Goal: Transaction & Acquisition: Book appointment/travel/reservation

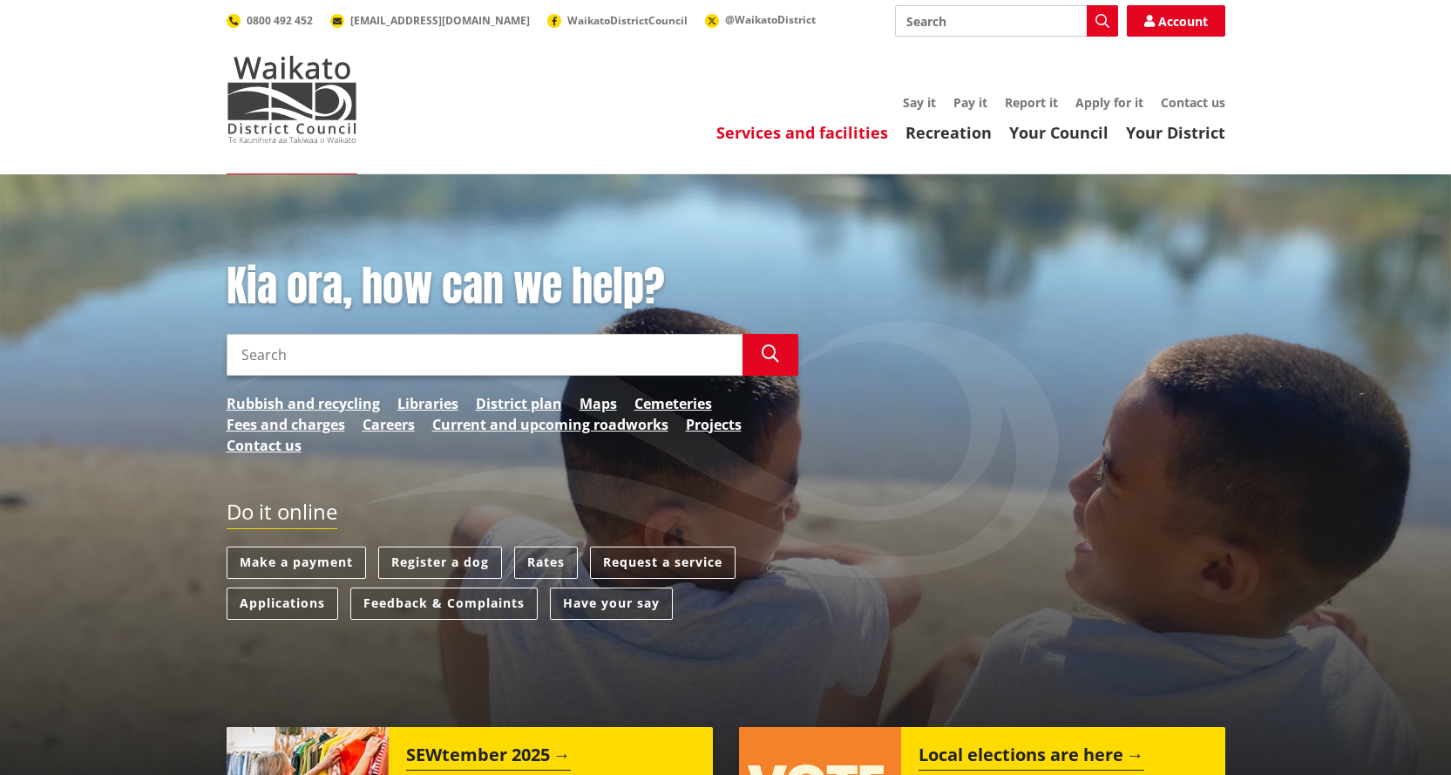
click at [841, 132] on link "Services and facilities" at bounding box center [802, 132] width 172 height 21
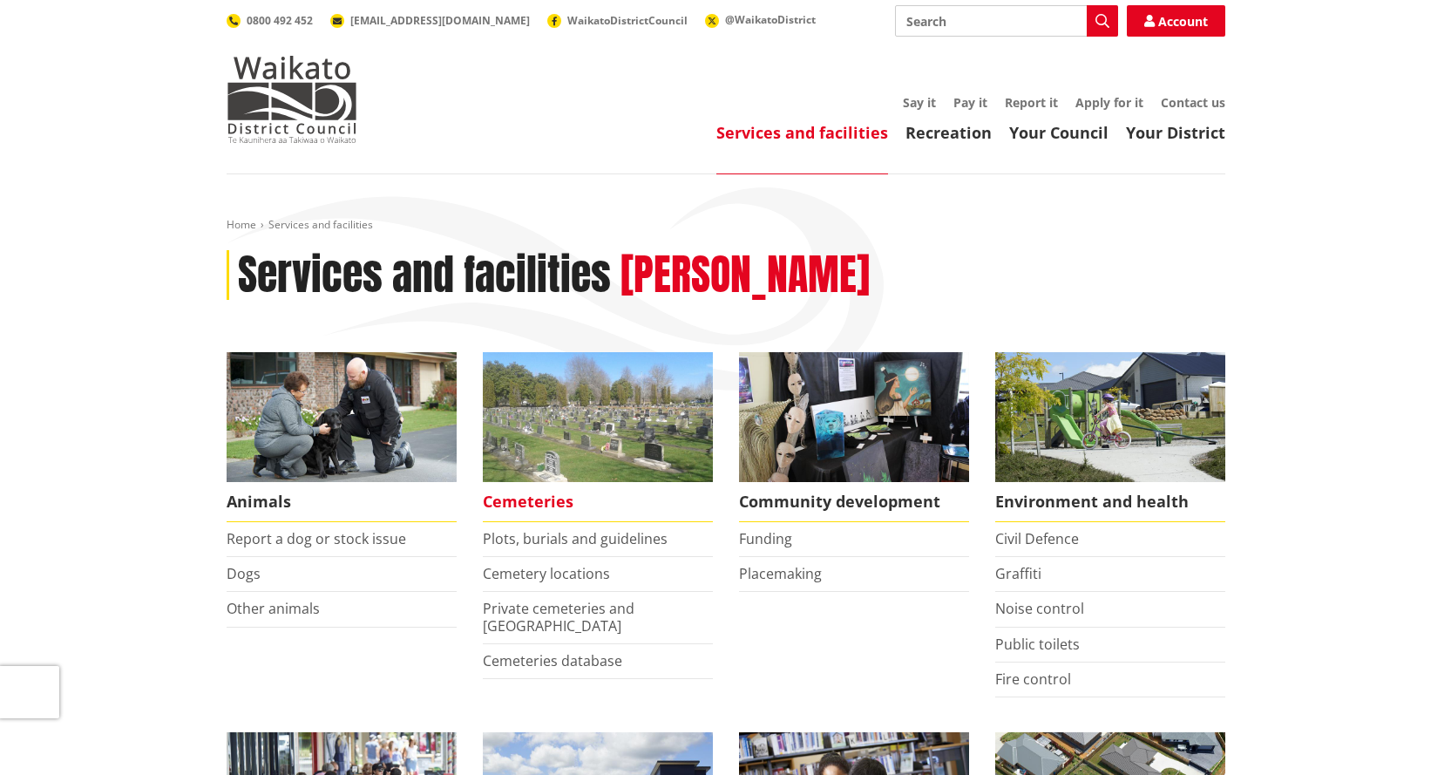
click at [528, 506] on span "Cemeteries" at bounding box center [598, 502] width 230 height 40
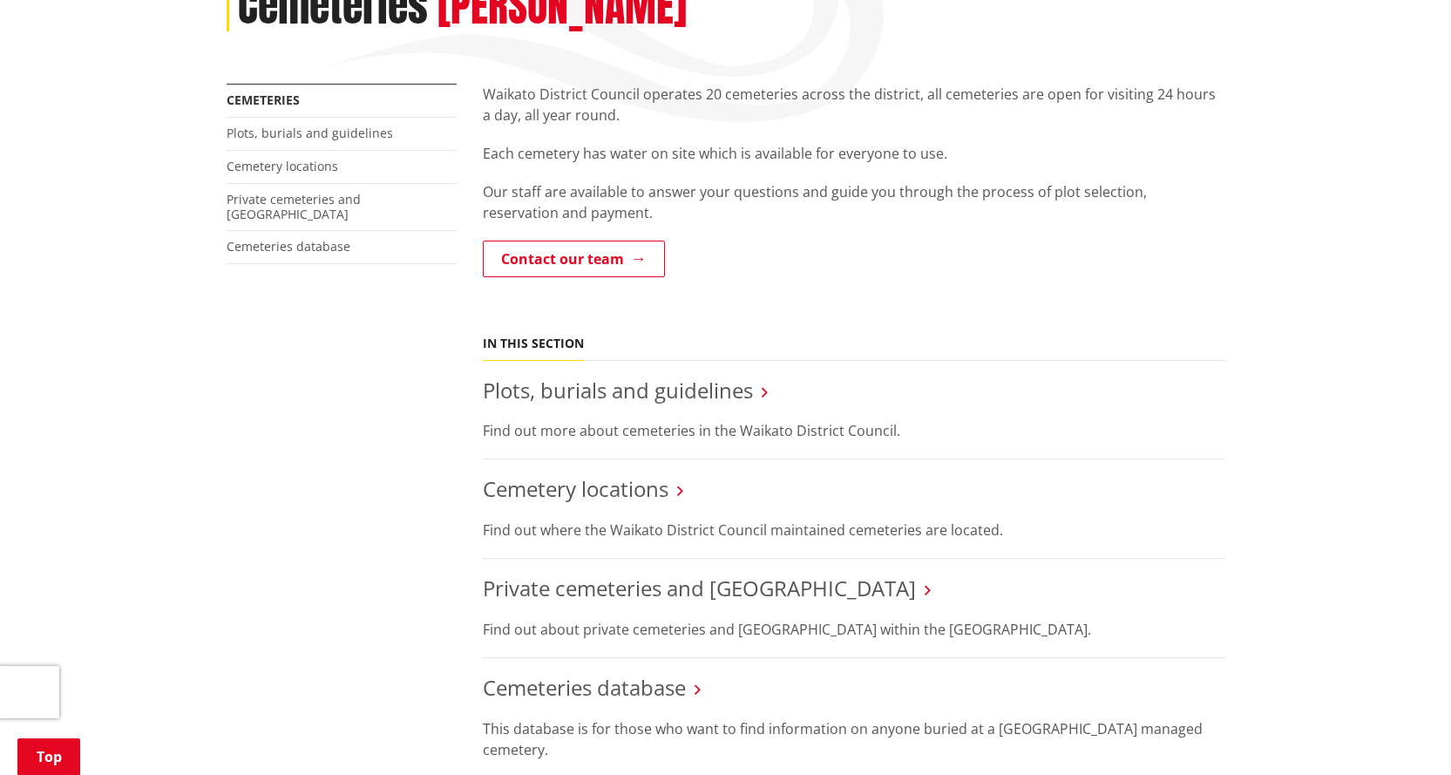
scroll to position [261, 0]
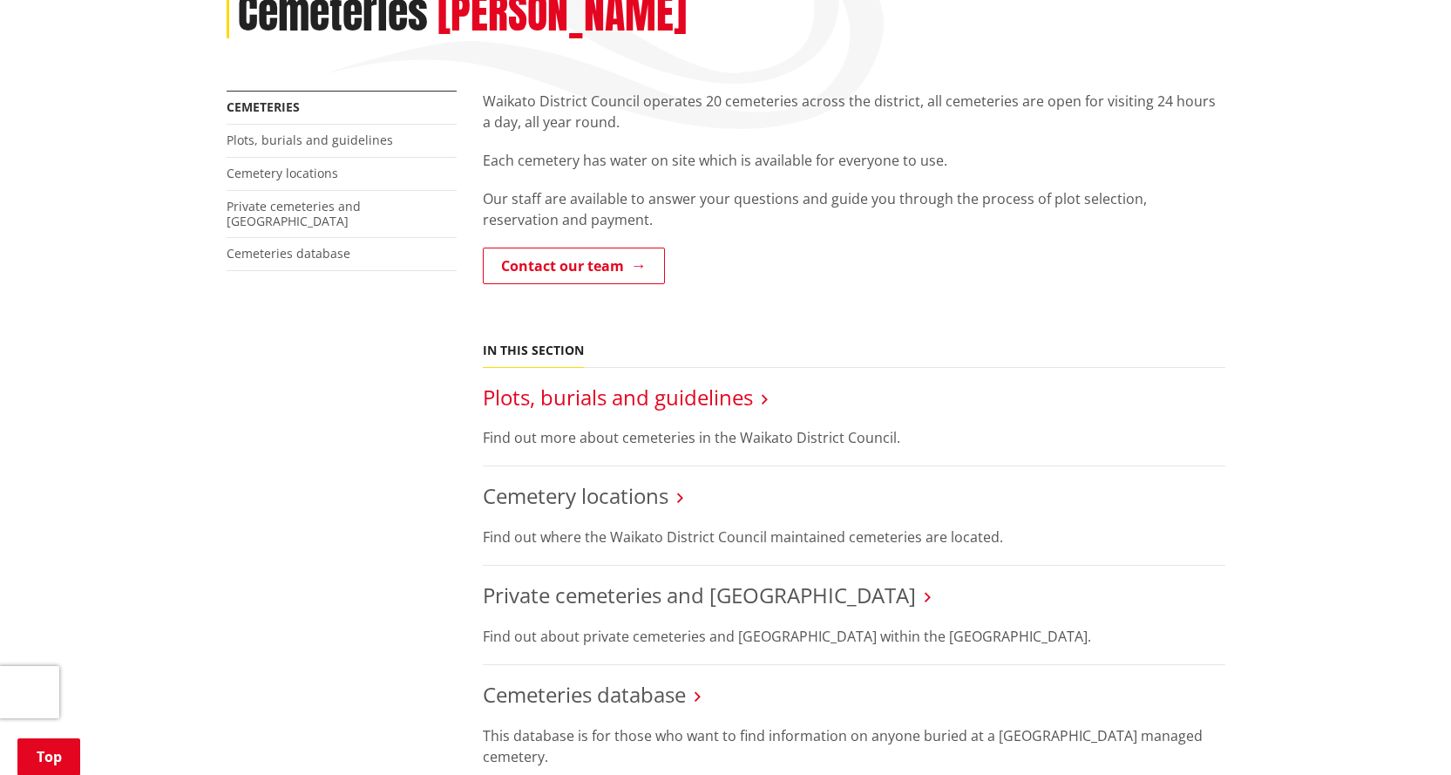
click at [560, 399] on link "Plots, burials and guidelines" at bounding box center [618, 396] width 270 height 29
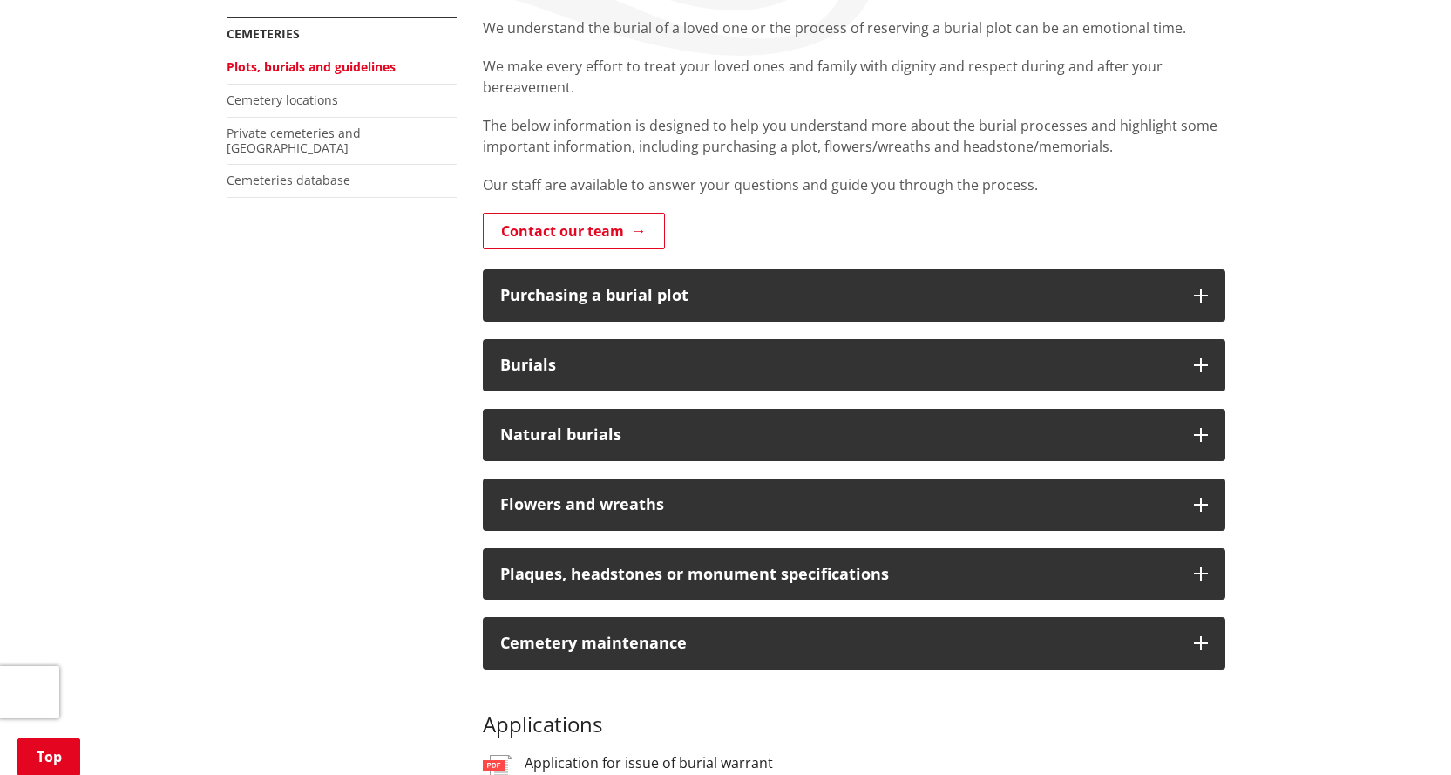
scroll to position [349, 0]
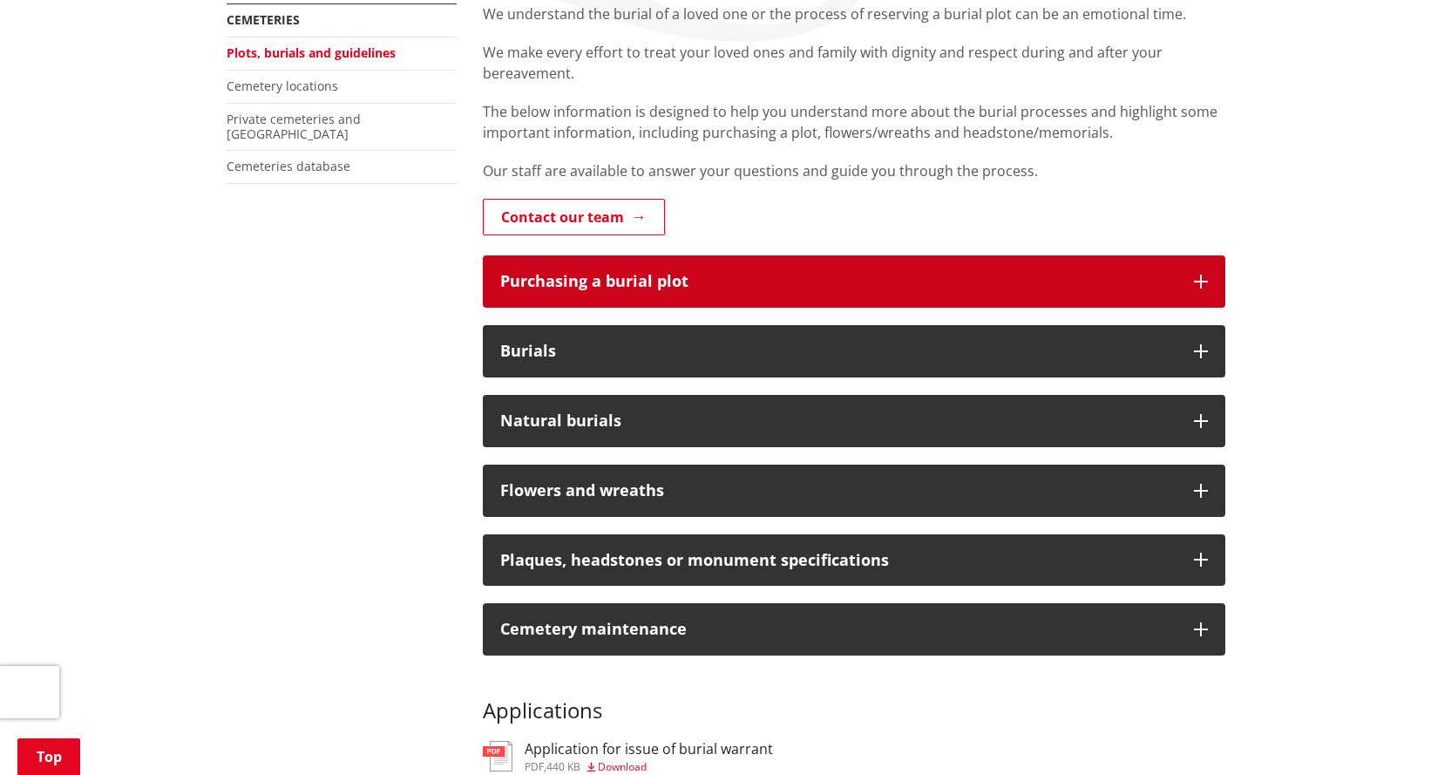
click at [664, 286] on div "Purchasing a burial plot" at bounding box center [838, 281] width 676 height 17
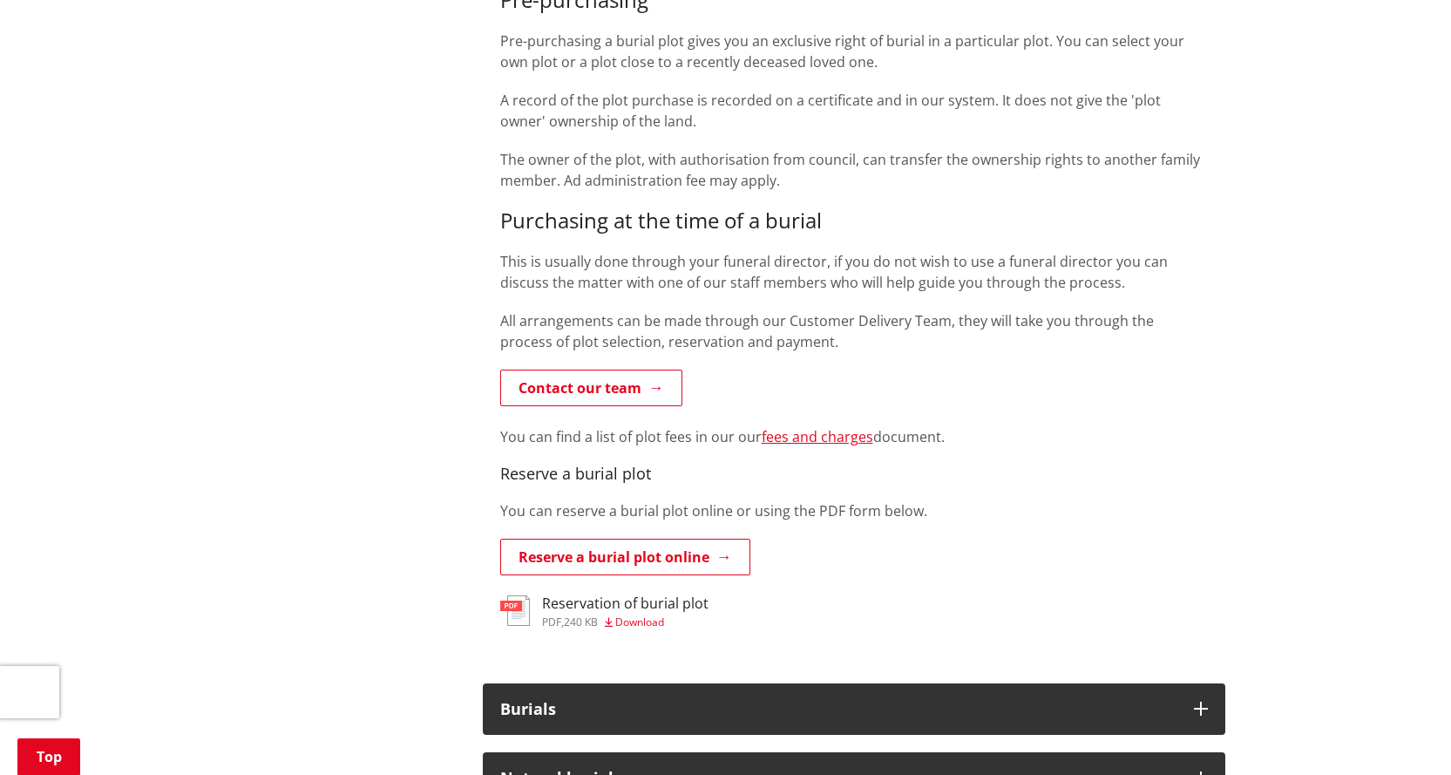
scroll to position [958, 0]
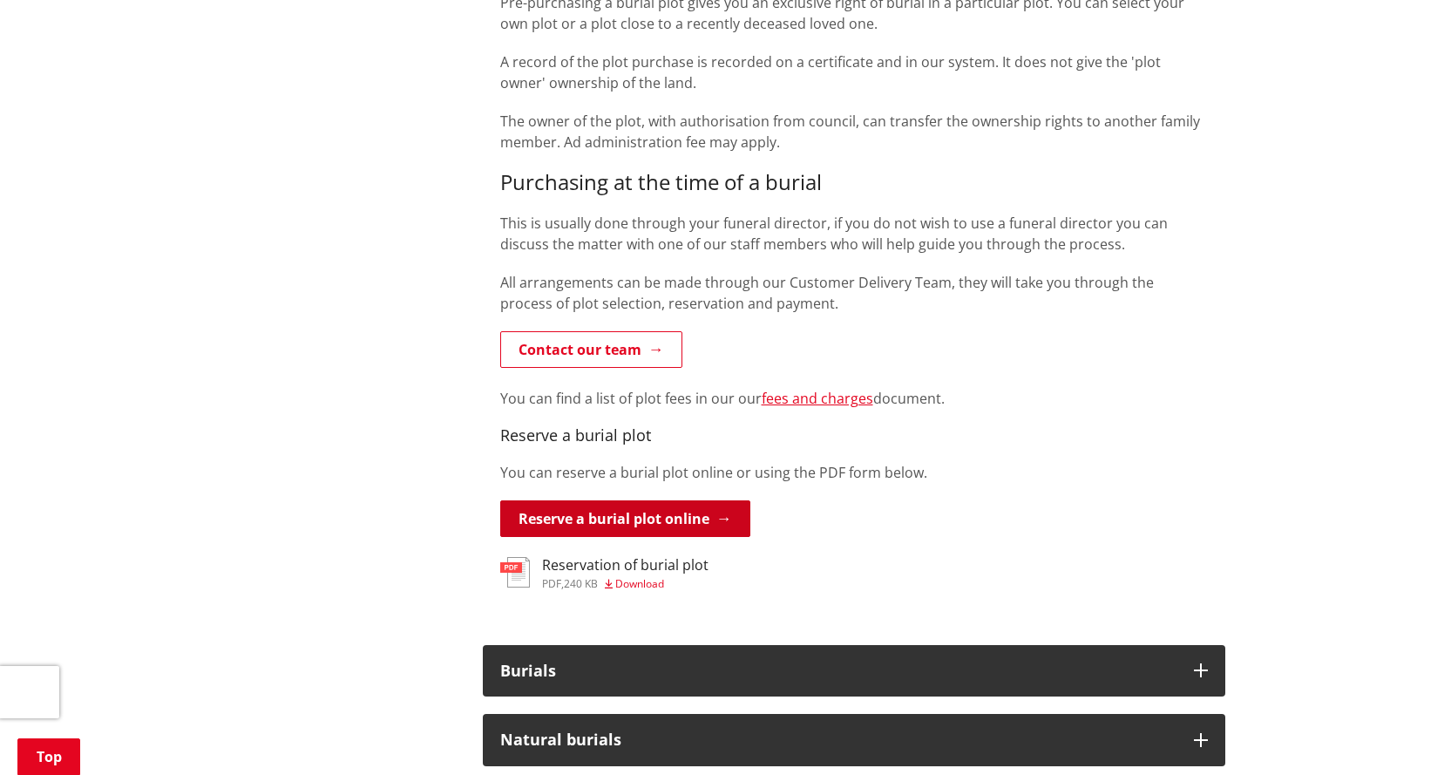
click at [587, 523] on link "Reserve a burial plot online" at bounding box center [625, 518] width 250 height 37
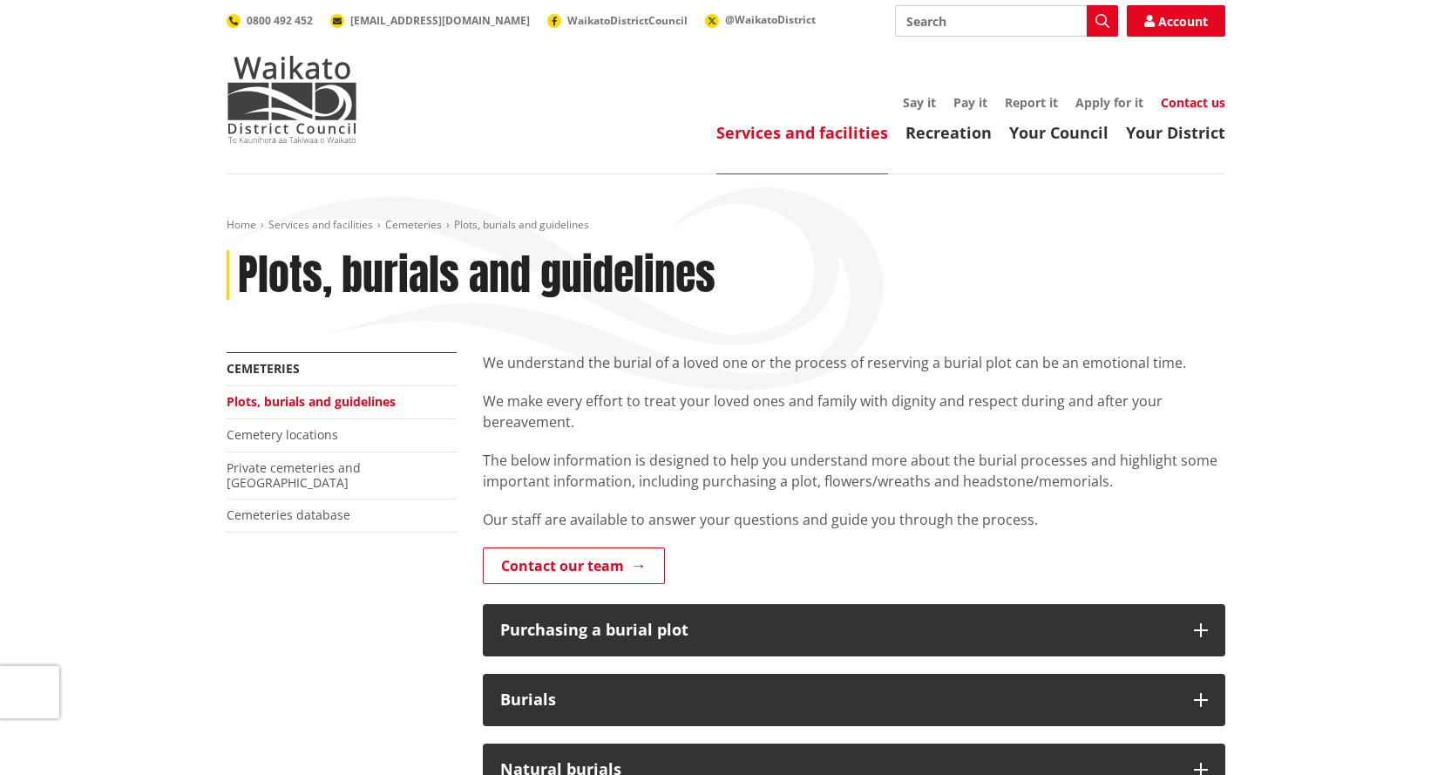
click at [1188, 103] on link "Contact us" at bounding box center [1193, 102] width 64 height 17
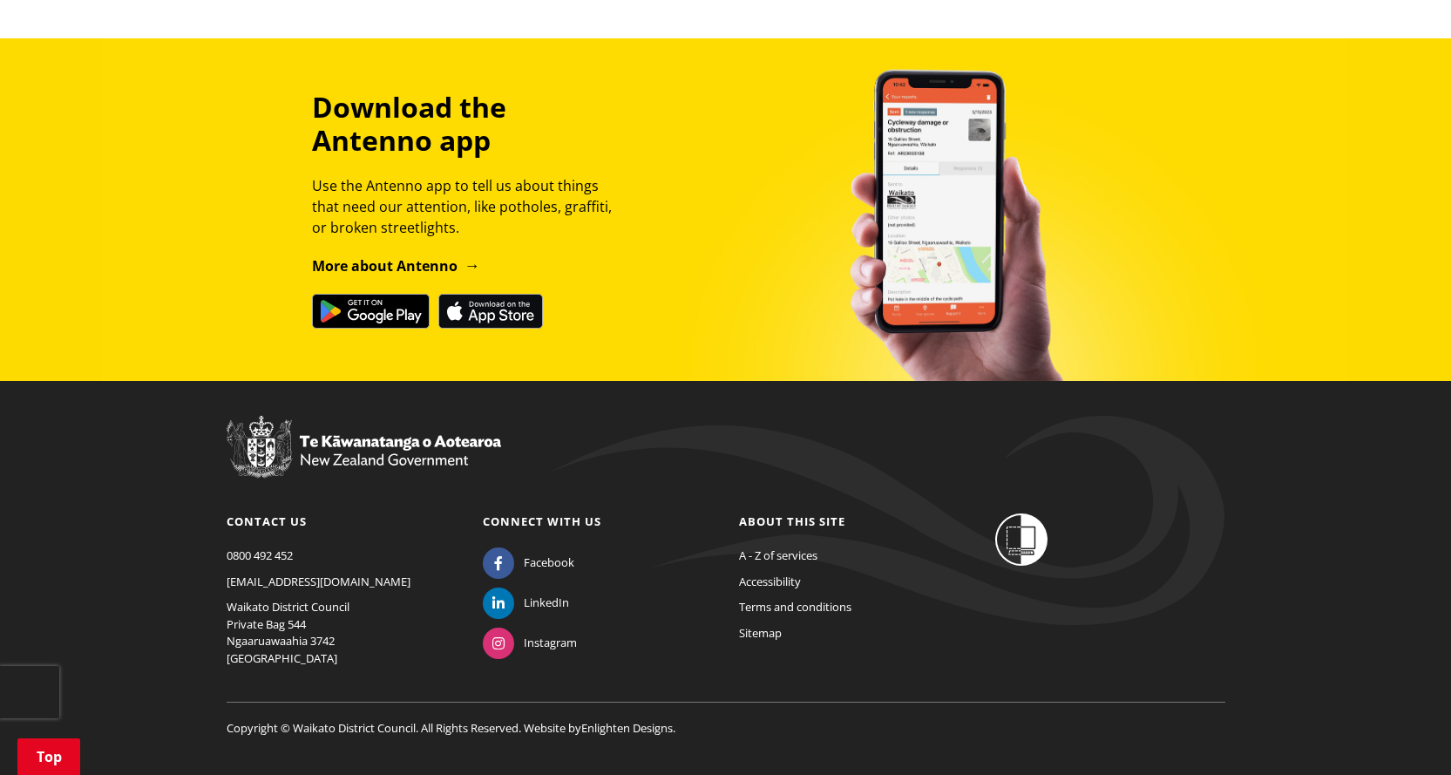
scroll to position [1467, 0]
